Goal: Task Accomplishment & Management: Use online tool/utility

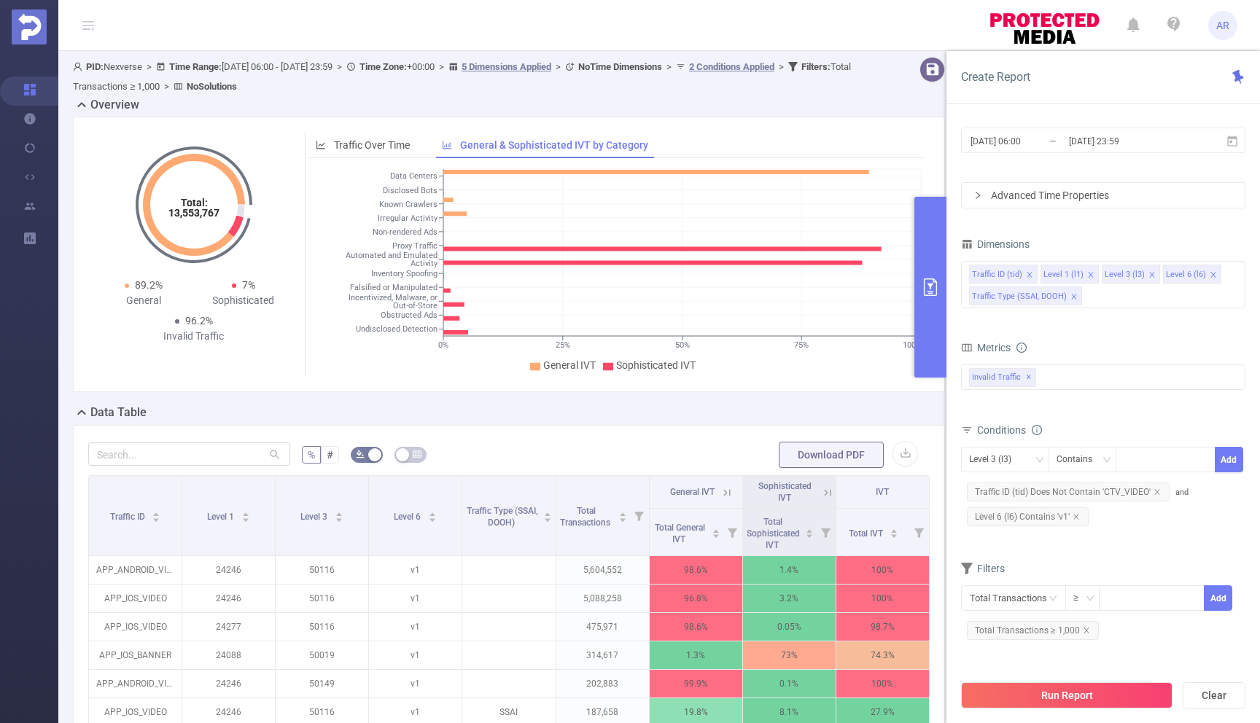
scroll to position [282, 0]
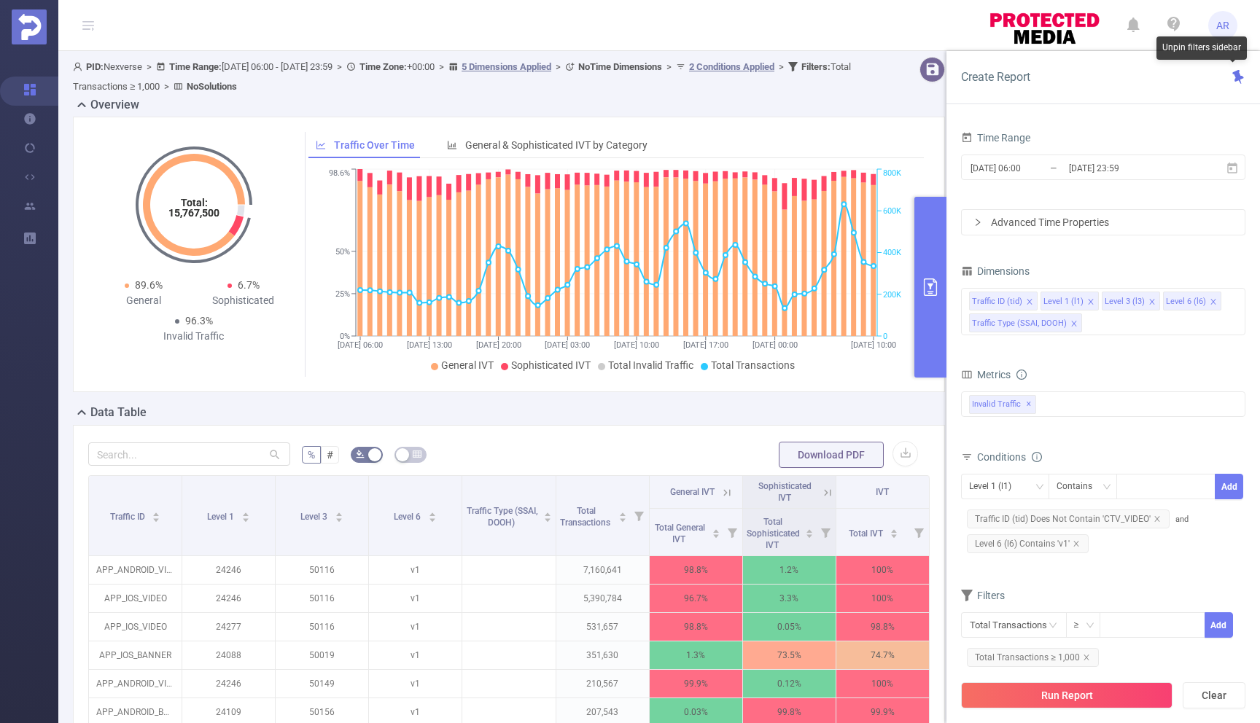
click at [1236, 87] on div "Create Report" at bounding box center [1102, 77] width 313 height 53
click at [1238, 78] on icon at bounding box center [1237, 77] width 11 height 14
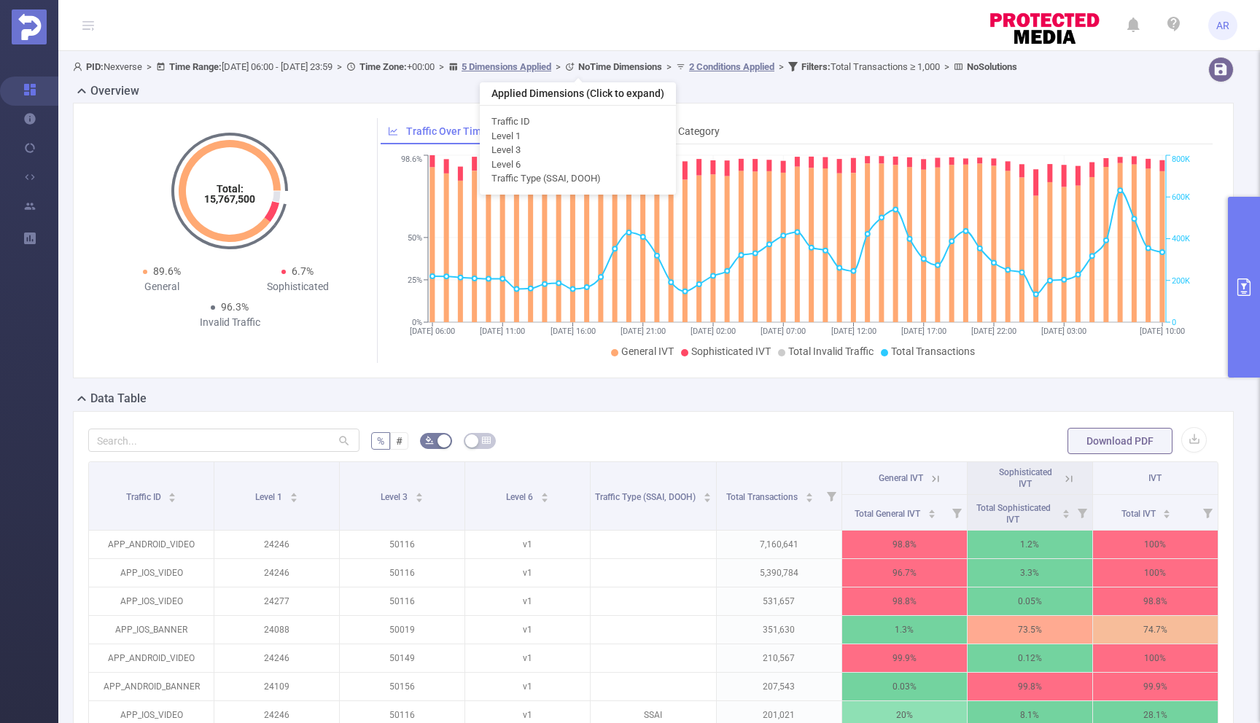
click at [551, 69] on u "5 Dimensions Applied" at bounding box center [506, 66] width 90 height 11
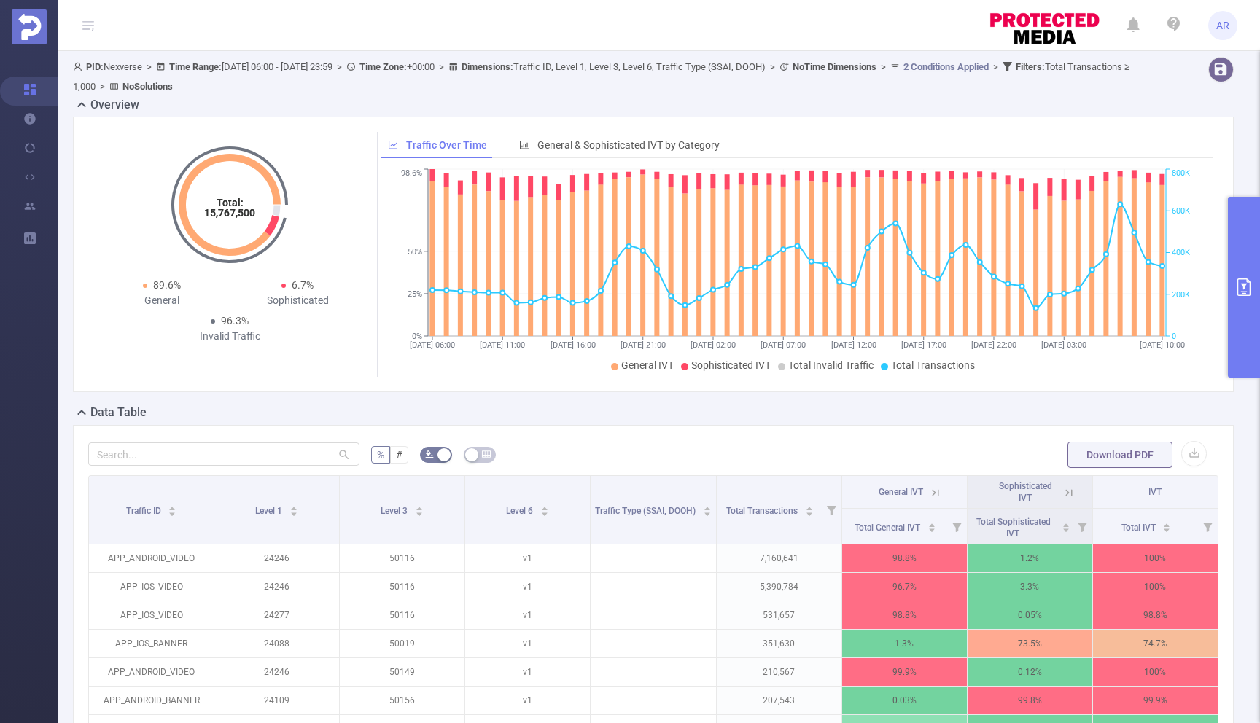
click at [513, 69] on b "Dimensions :" at bounding box center [487, 66] width 52 height 11
click at [1012, 66] on icon at bounding box center [1006, 66] width 9 height 9
click at [1012, 63] on icon at bounding box center [1006, 66] width 9 height 9
click at [173, 87] on b "No Solutions" at bounding box center [147, 86] width 50 height 11
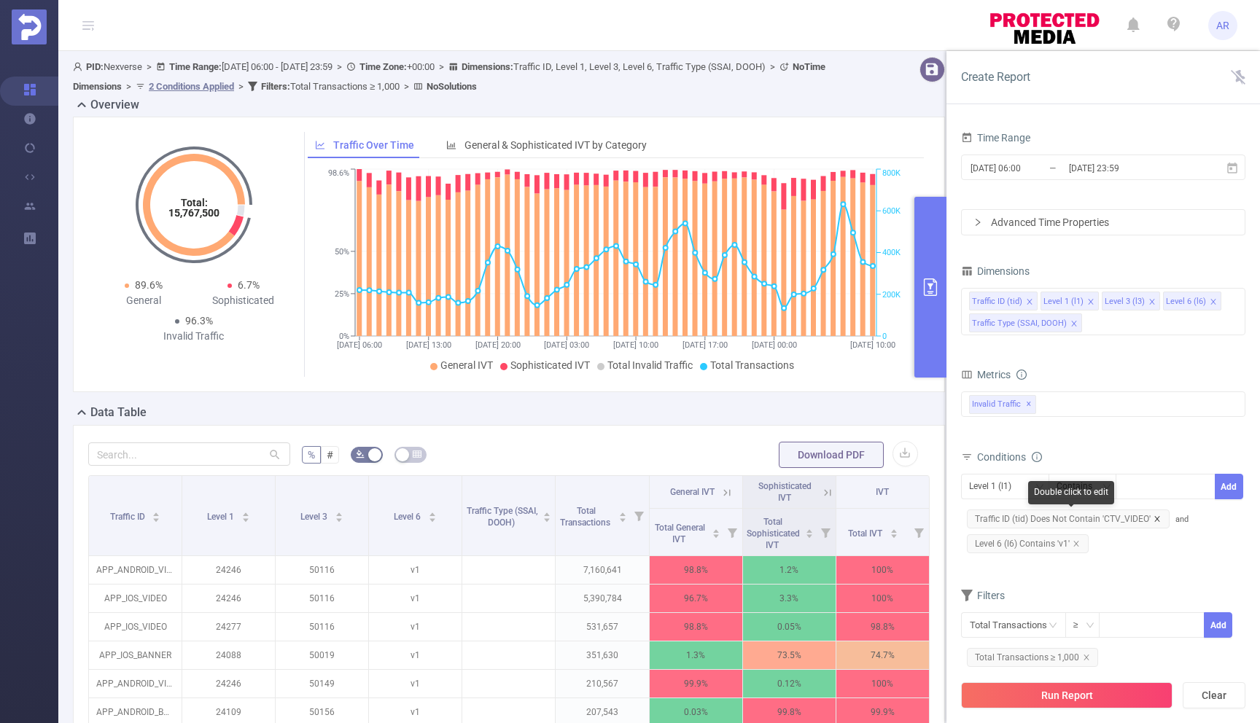
click at [1155, 520] on icon "icon: close" at bounding box center [1156, 518] width 5 height 5
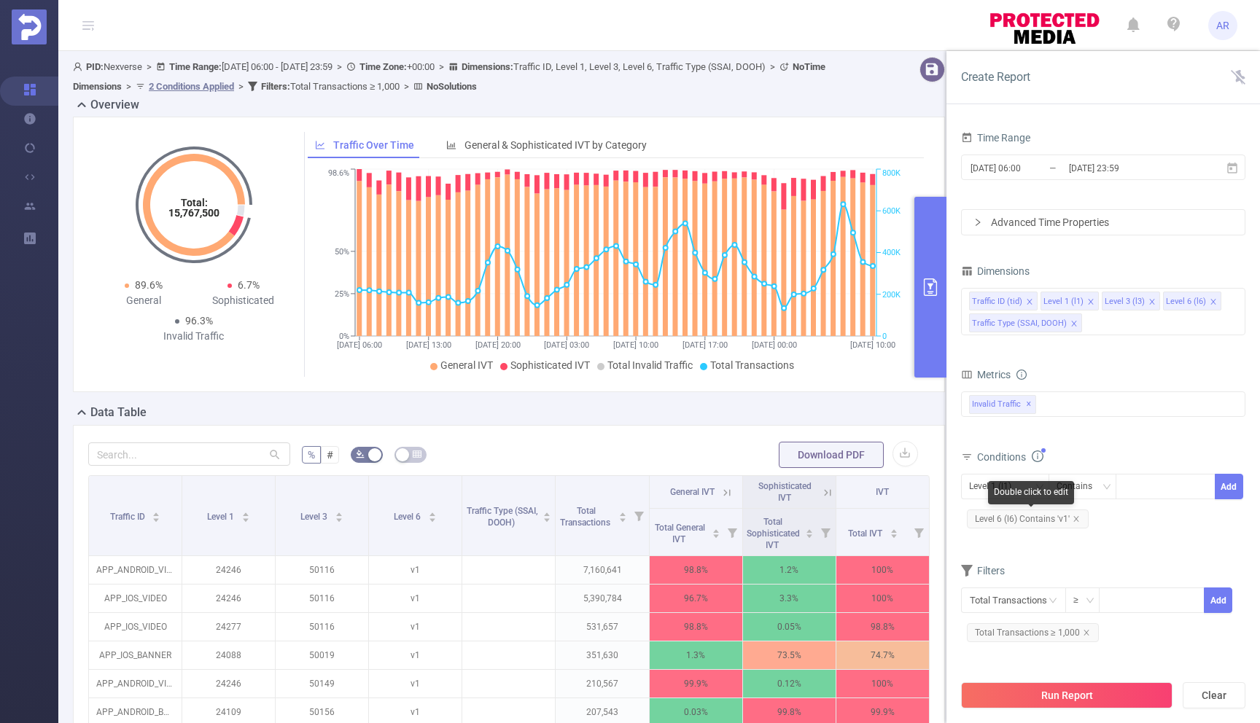
click at [1034, 520] on span "Level 6 (l6) Contains 'v1'" at bounding box center [1028, 519] width 122 height 19
click at [1075, 518] on icon "icon: close" at bounding box center [1075, 518] width 5 height 5
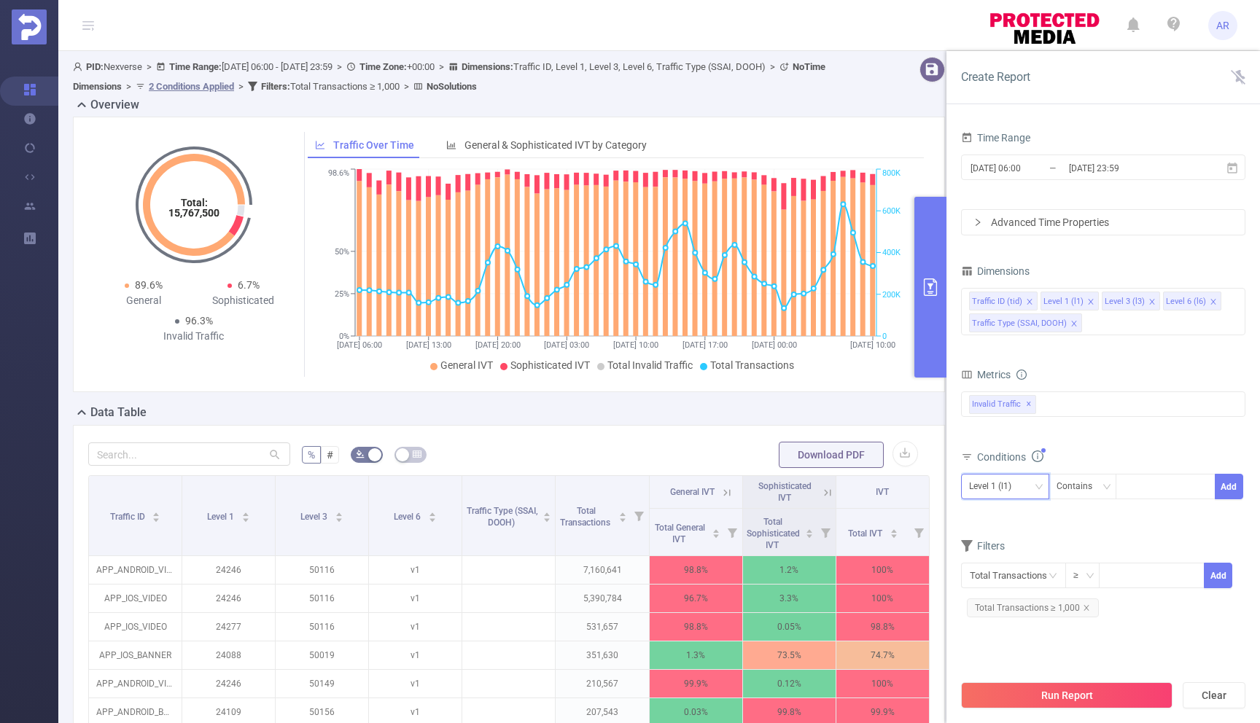
click at [1025, 484] on div "Level 1 (l1)" at bounding box center [1005, 487] width 72 height 24
click at [1010, 586] on li "Level 6 (l6)" at bounding box center [1027, 586] width 133 height 23
click at [1137, 487] on div at bounding box center [1165, 487] width 84 height 24
type input "v2"
click at [1230, 494] on button "Add" at bounding box center [1229, 487] width 28 height 26
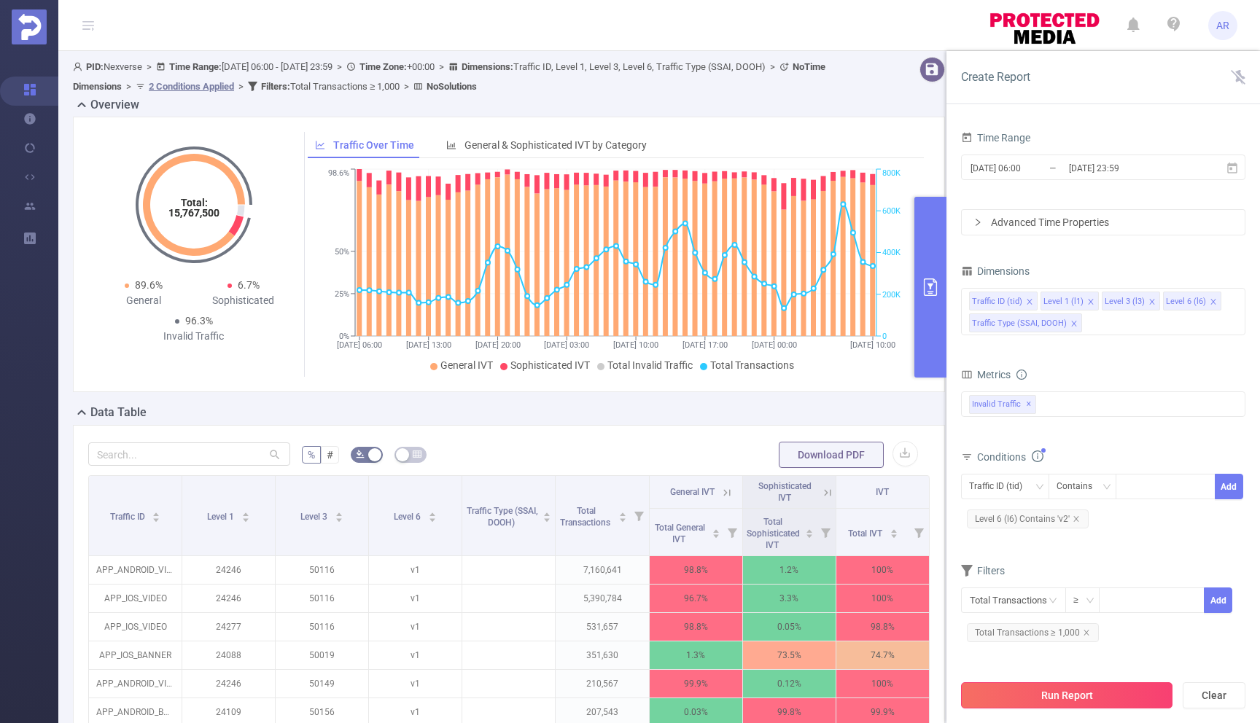
click at [1061, 693] on button "Run Report" at bounding box center [1066, 695] width 211 height 26
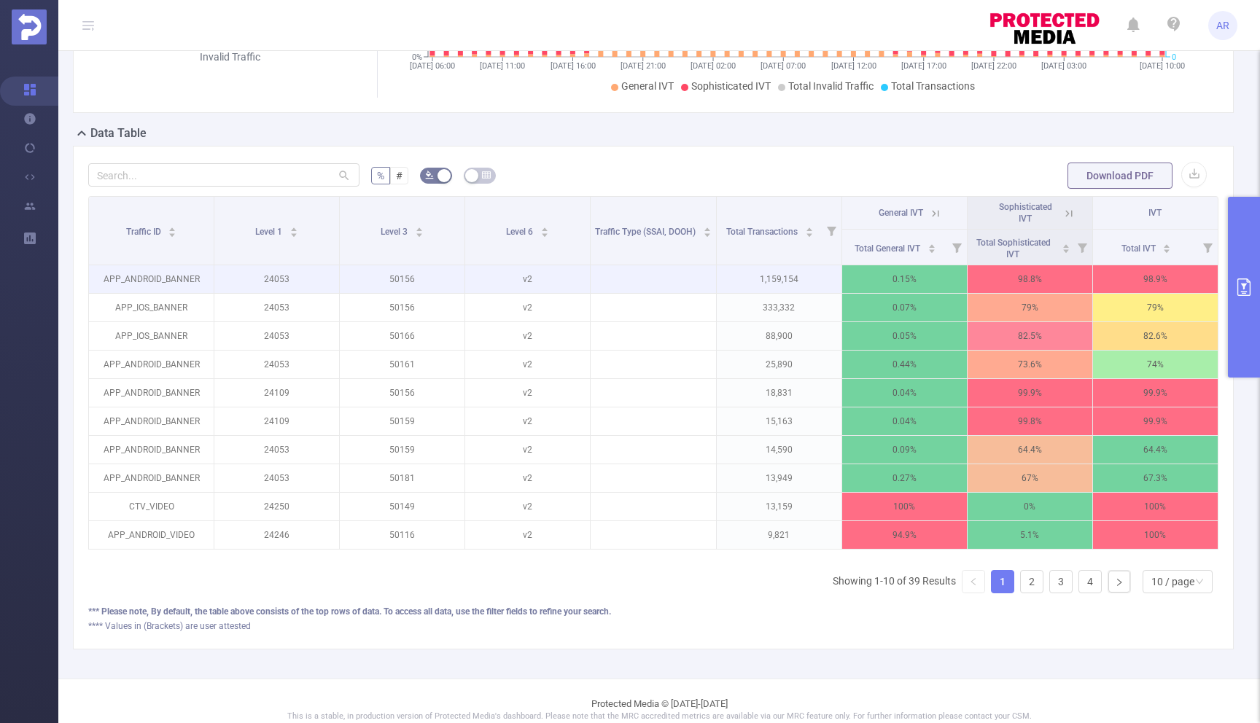
scroll to position [296, 0]
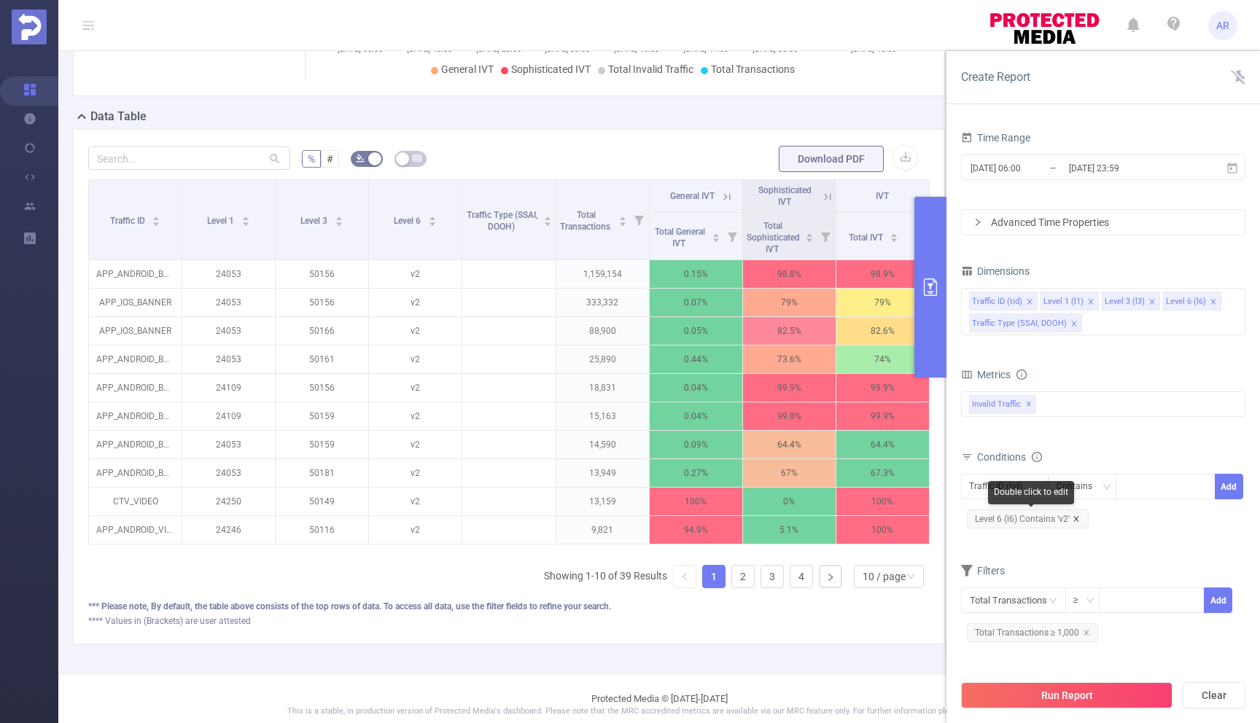
click at [1075, 516] on icon "icon: close" at bounding box center [1075, 518] width 7 height 7
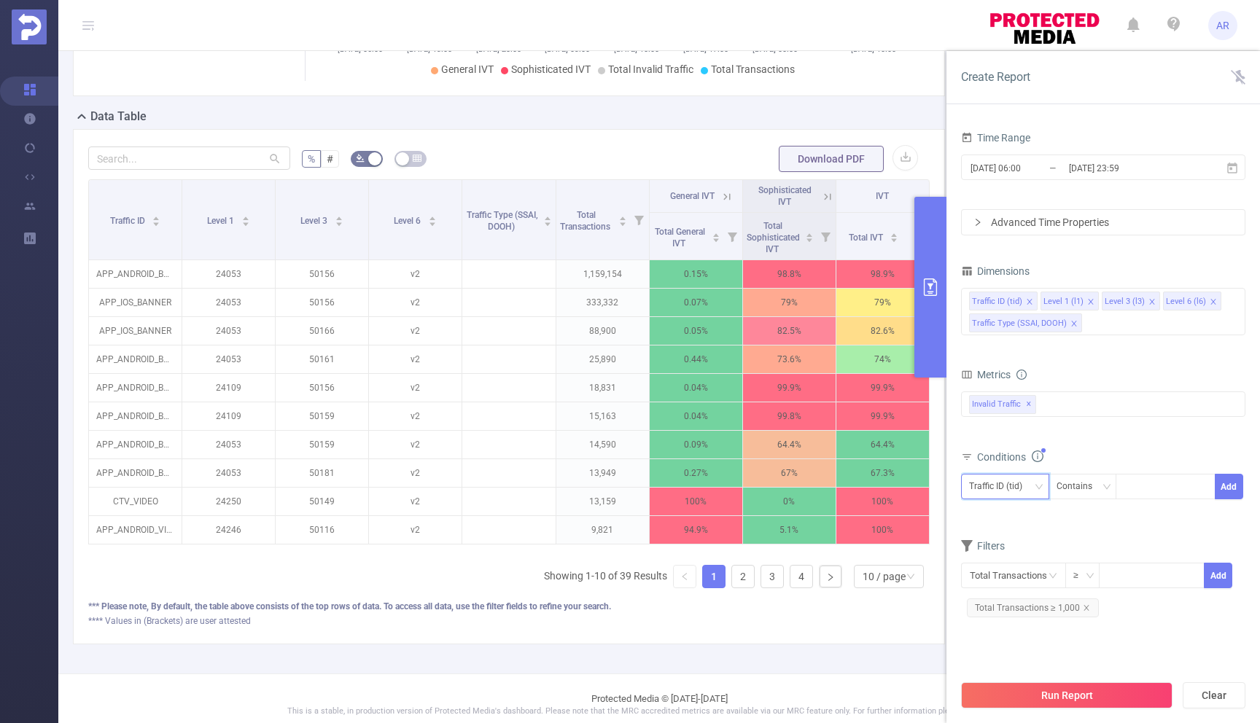
click at [1029, 488] on div "Traffic ID (tid)" at bounding box center [1000, 487] width 63 height 24
click at [1016, 582] on li "Level 6 (l6)" at bounding box center [1027, 586] width 133 height 23
click at [1139, 487] on div at bounding box center [1165, 487] width 84 height 24
type input "v1"
click at [1172, 523] on li "v1" at bounding box center [1165, 516] width 100 height 23
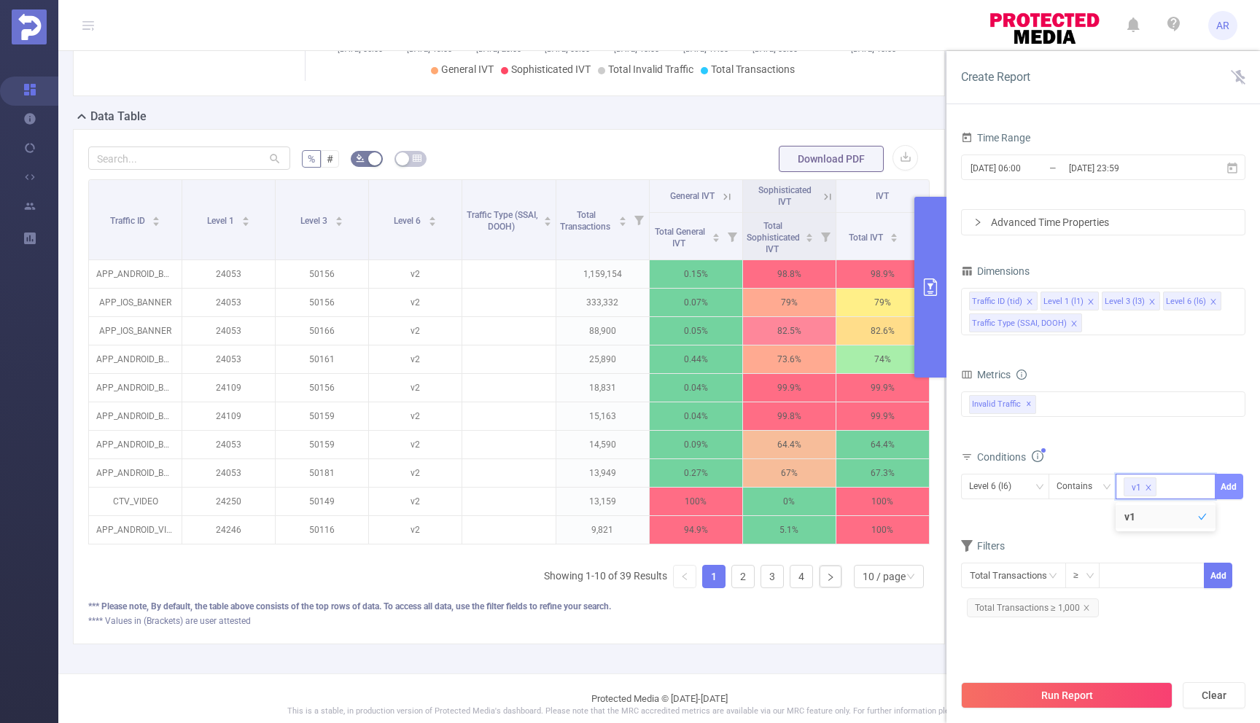
click at [1240, 488] on button "Add" at bounding box center [1229, 487] width 28 height 26
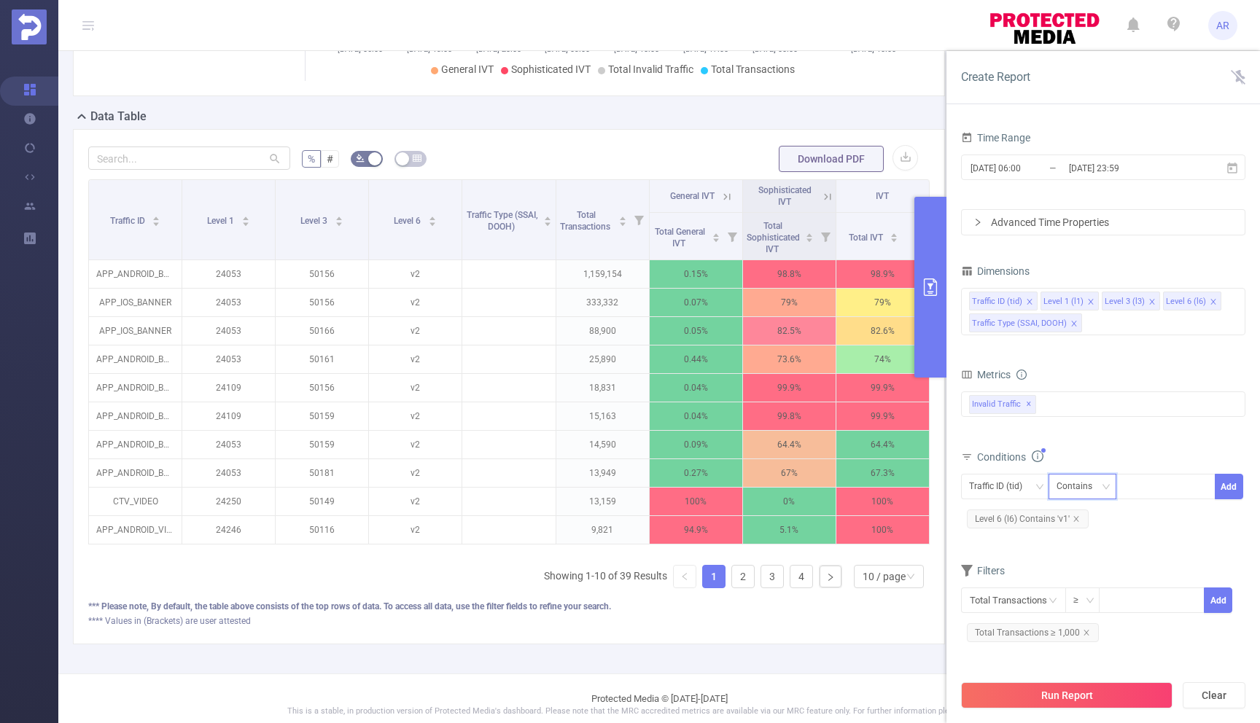
click at [1099, 485] on div "Contains" at bounding box center [1079, 487] width 46 height 24
click at [1085, 578] on li "Does Not Contain" at bounding box center [1096, 586] width 97 height 23
click at [1150, 491] on div at bounding box center [1165, 487] width 84 height 24
type input "video"
click at [1156, 519] on li "video" at bounding box center [1165, 516] width 100 height 23
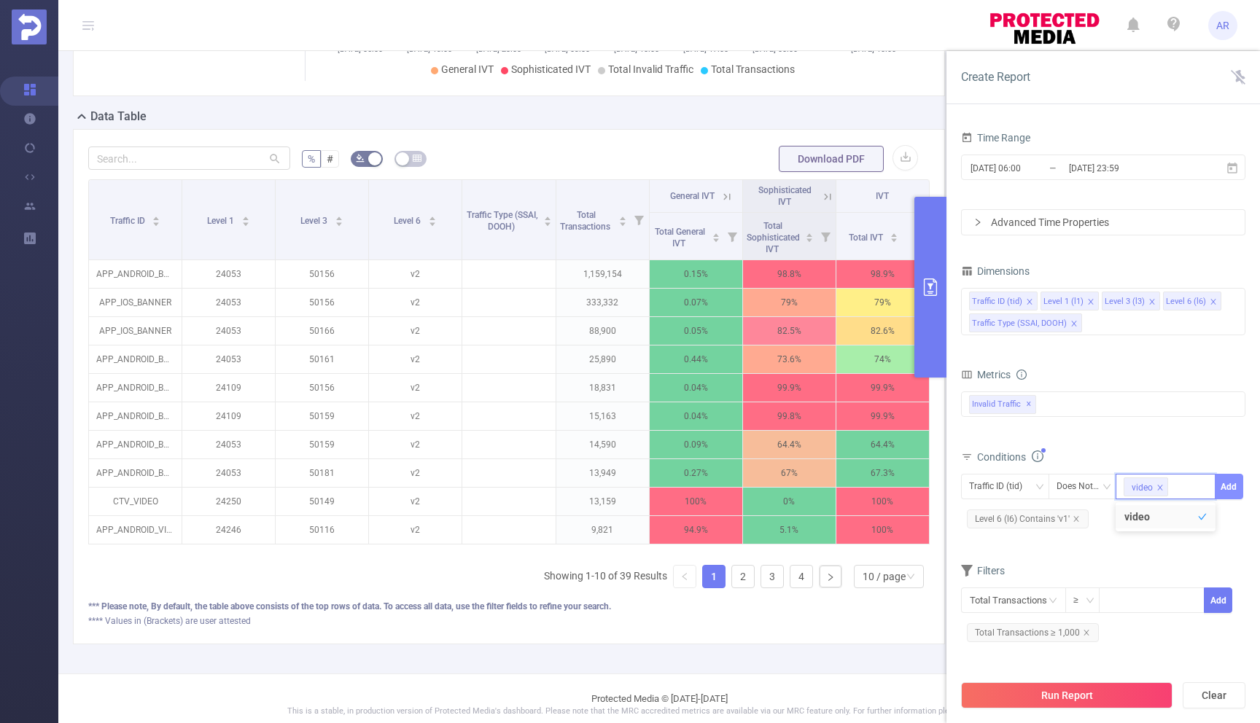
click at [1236, 483] on button "Add" at bounding box center [1229, 487] width 28 height 26
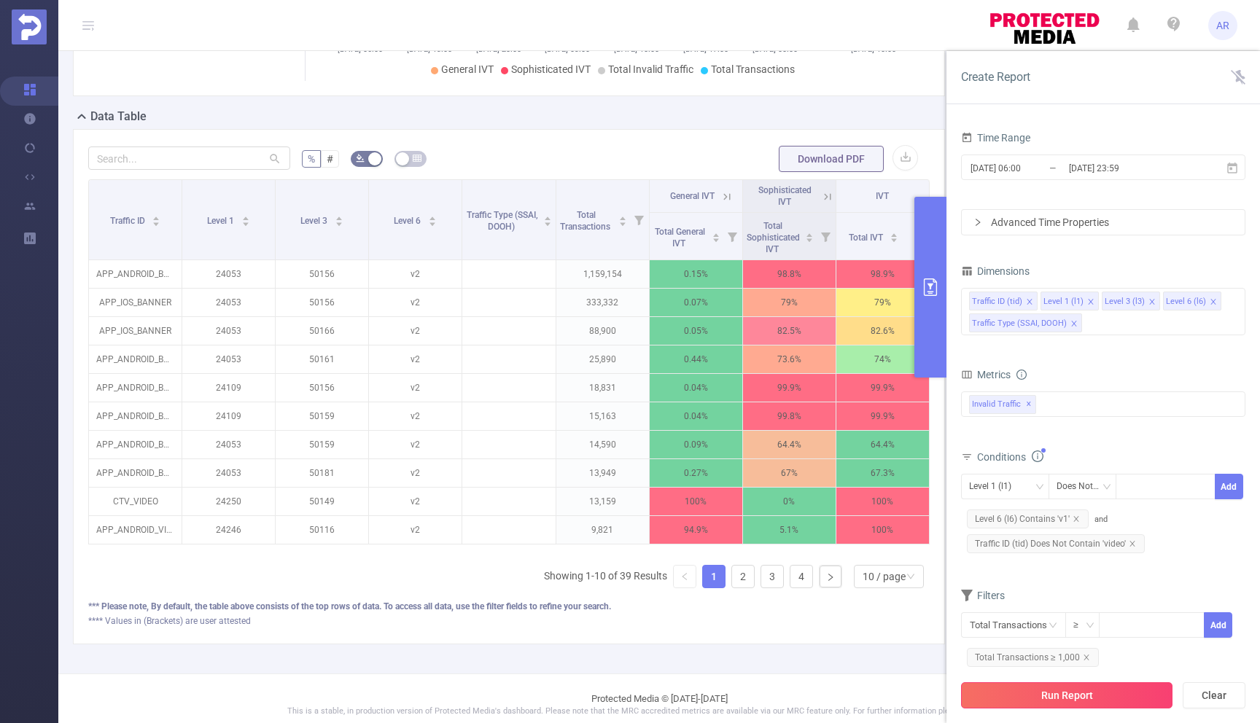
click at [1058, 703] on button "Run Report" at bounding box center [1066, 695] width 211 height 26
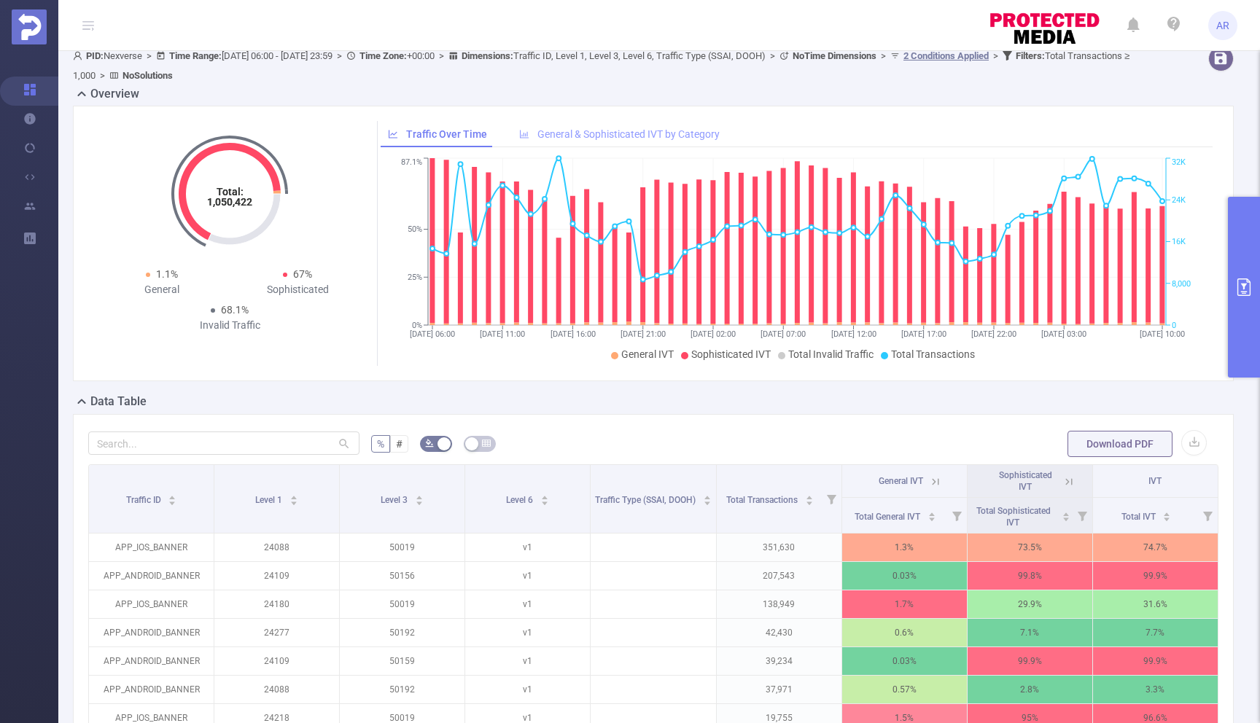
click at [564, 130] on span "General & Sophisticated IVT by Category" at bounding box center [628, 134] width 182 height 12
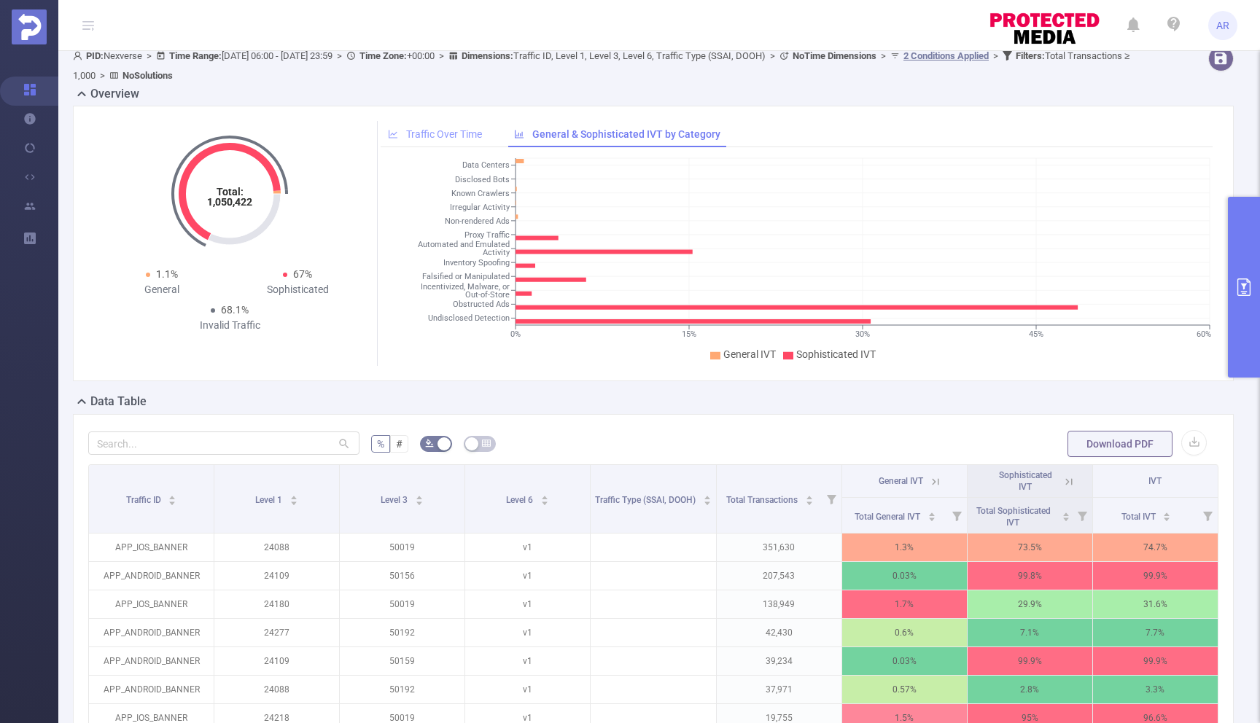
click at [454, 127] on div "Traffic Over Time" at bounding box center [435, 134] width 109 height 27
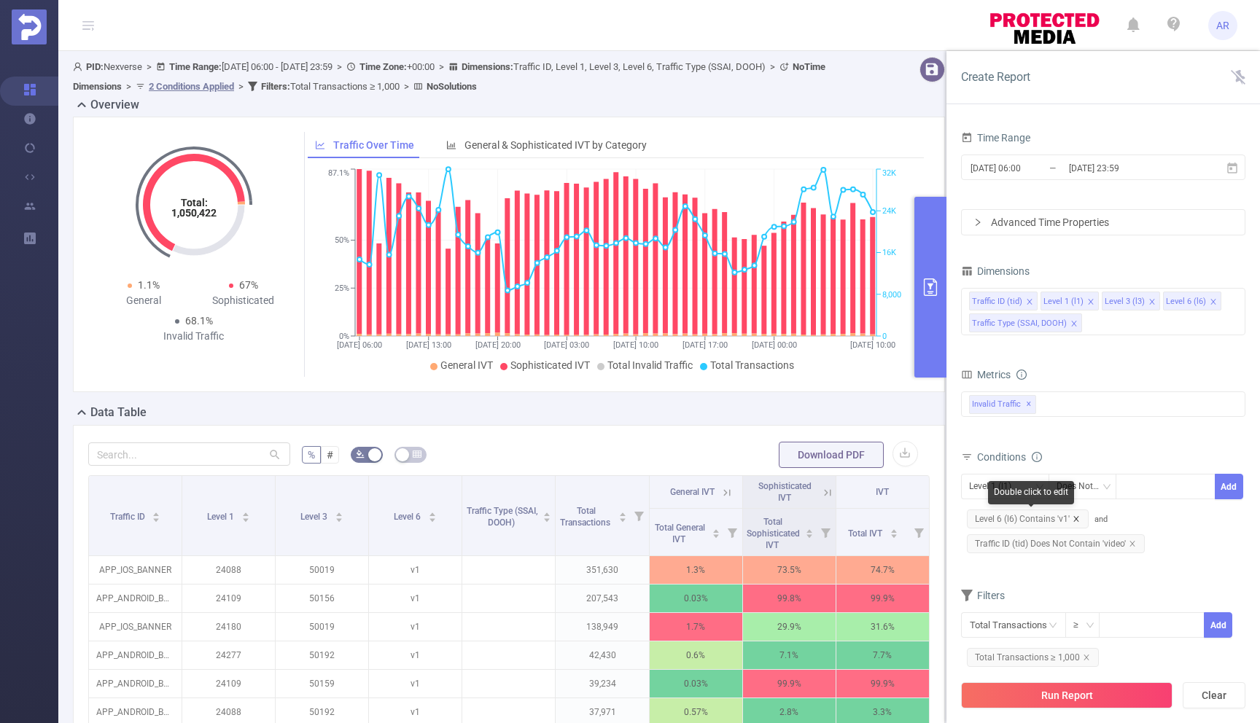
click at [1077, 517] on icon "icon: close" at bounding box center [1075, 518] width 7 height 7
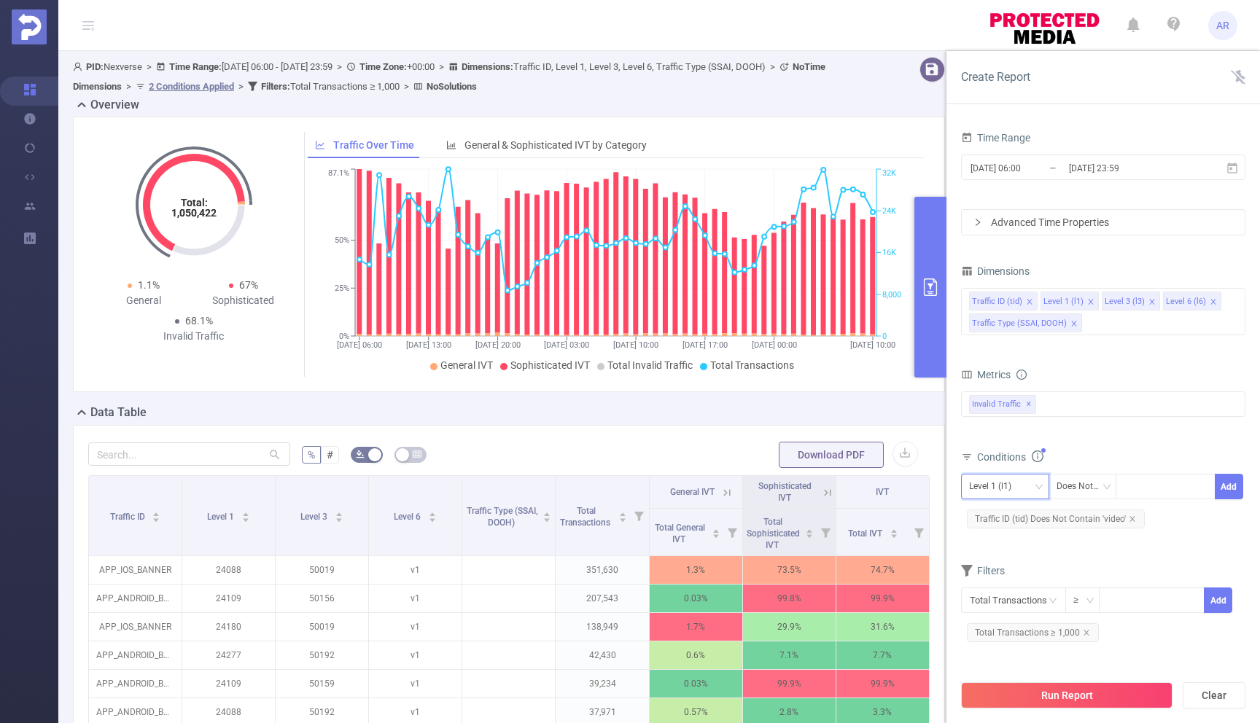
click at [995, 480] on div "Level 1 (l1)" at bounding box center [995, 487] width 52 height 24
click at [1011, 586] on li "Level 6 (l6)" at bounding box center [1027, 586] width 133 height 23
click at [1078, 488] on div "Does Not Contain" at bounding box center [1082, 487] width 52 height 24
click at [1080, 518] on li "Contains" at bounding box center [1097, 516] width 98 height 23
click at [1146, 480] on div at bounding box center [1165, 487] width 84 height 24
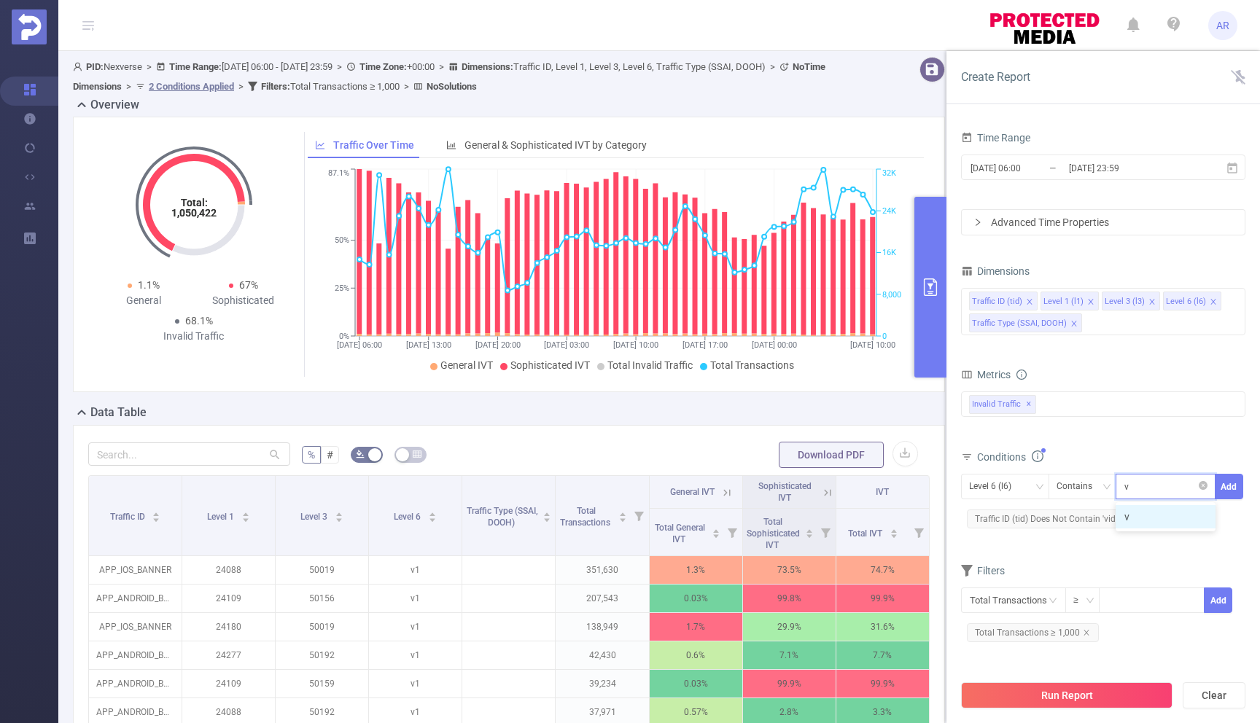
type input "v2"
click at [1163, 525] on li "v2" at bounding box center [1165, 516] width 100 height 23
click at [1229, 491] on button "Add" at bounding box center [1229, 487] width 28 height 26
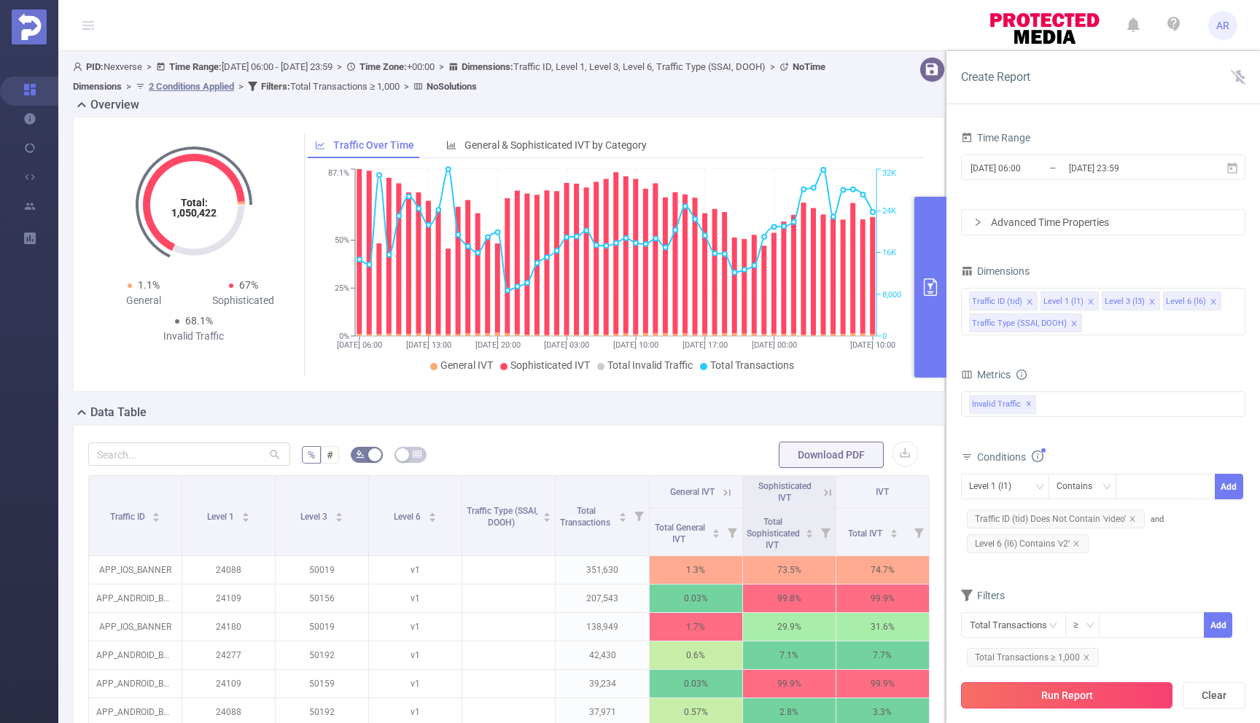
click at [1057, 695] on button "Run Report" at bounding box center [1066, 695] width 211 height 26
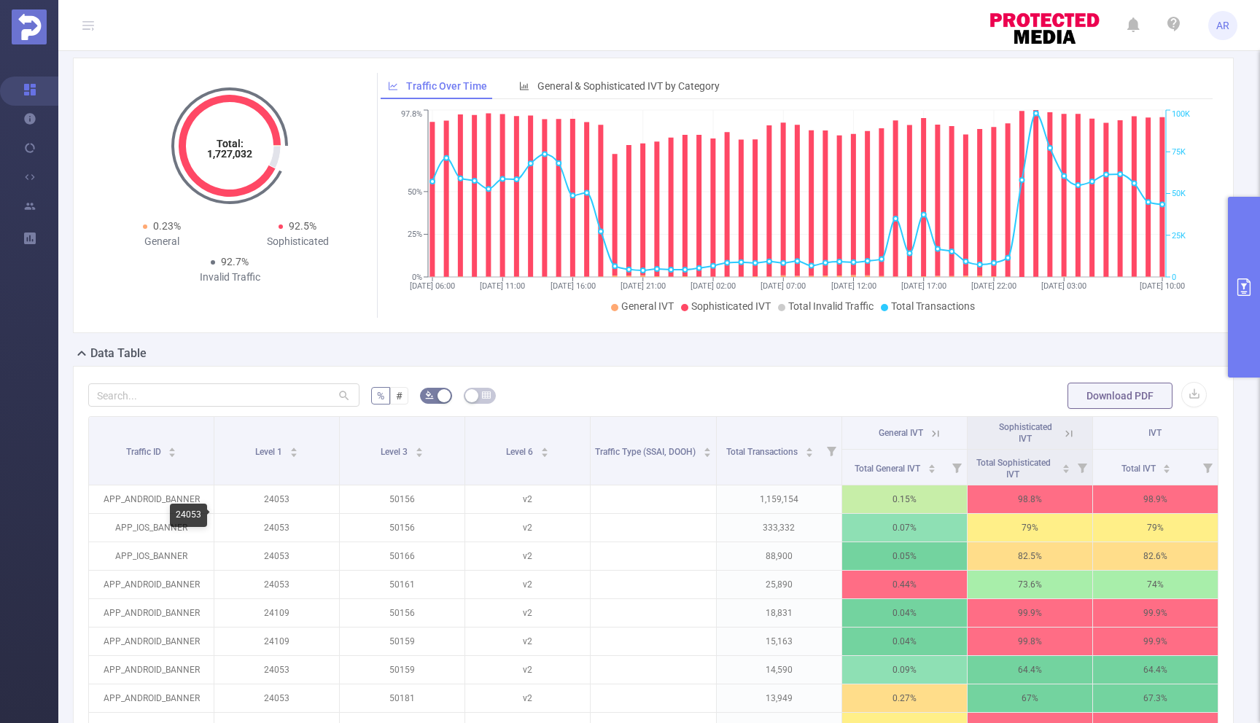
scroll to position [58, 0]
drag, startPoint x: 152, startPoint y: 224, endPoint x: 182, endPoint y: 226, distance: 30.0
click at [182, 226] on div "0.23% General" at bounding box center [162, 234] width 136 height 31
click at [163, 241] on div "General" at bounding box center [162, 242] width 136 height 15
click at [574, 92] on span "General & Sophisticated IVT by Category" at bounding box center [628, 87] width 182 height 12
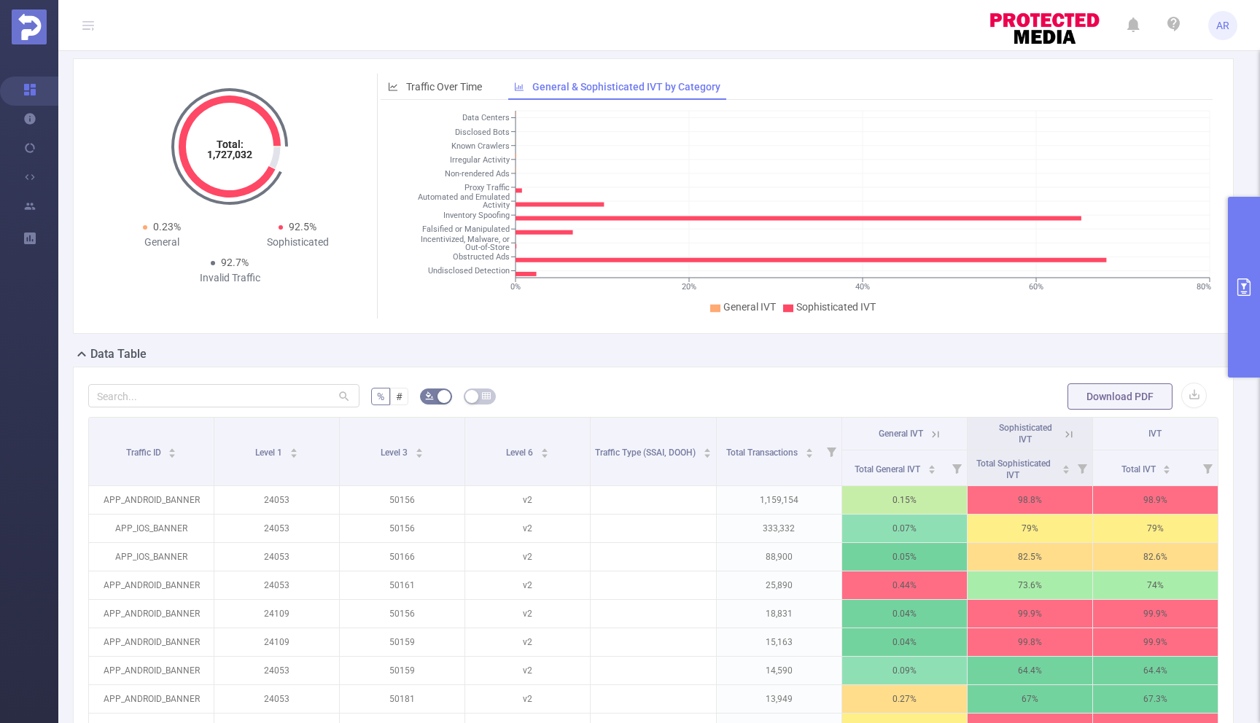
scroll to position [0, 0]
